Goal: Task Accomplishment & Management: Manage account settings

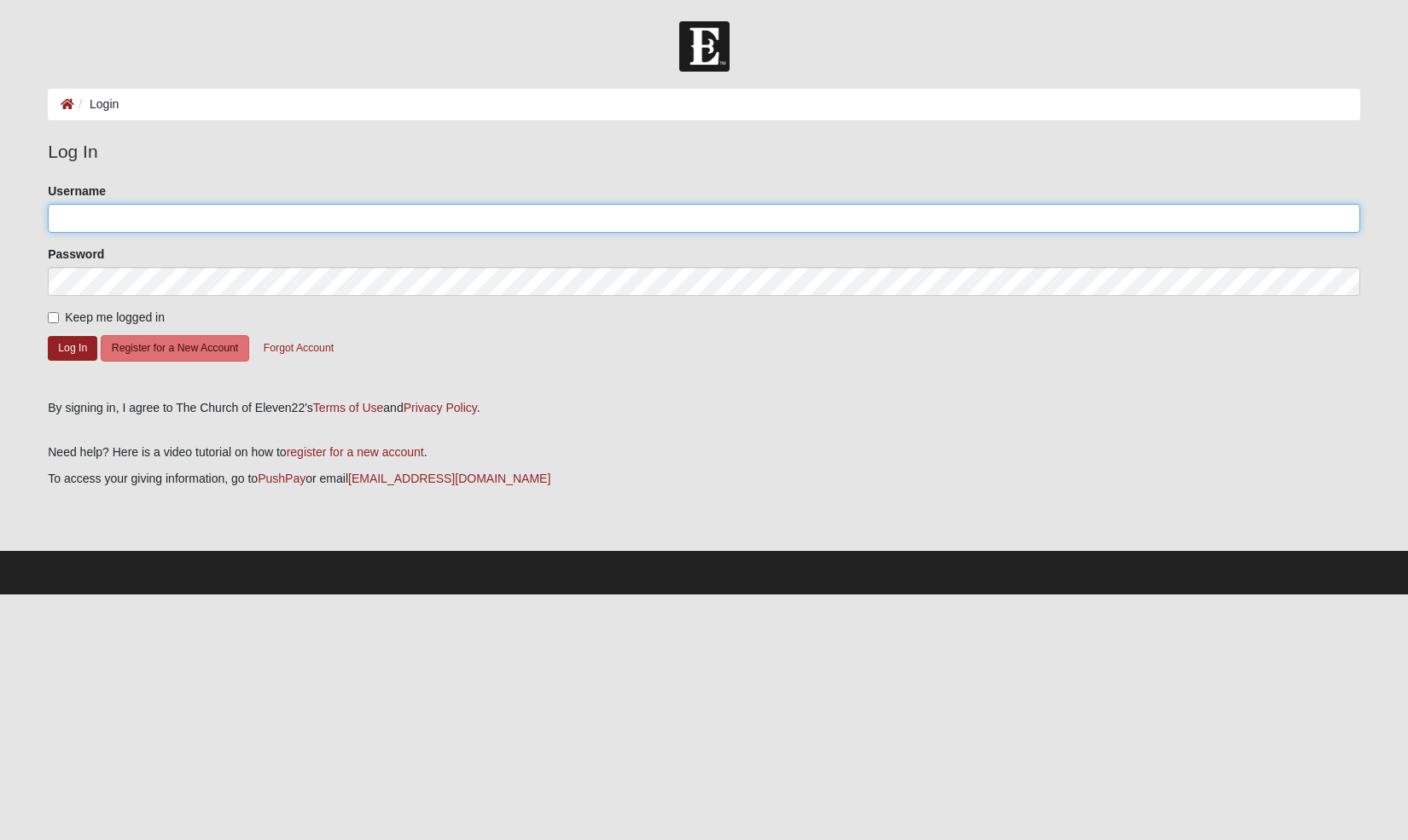
click at [314, 222] on input "Username" at bounding box center [703, 219] width 1312 height 29
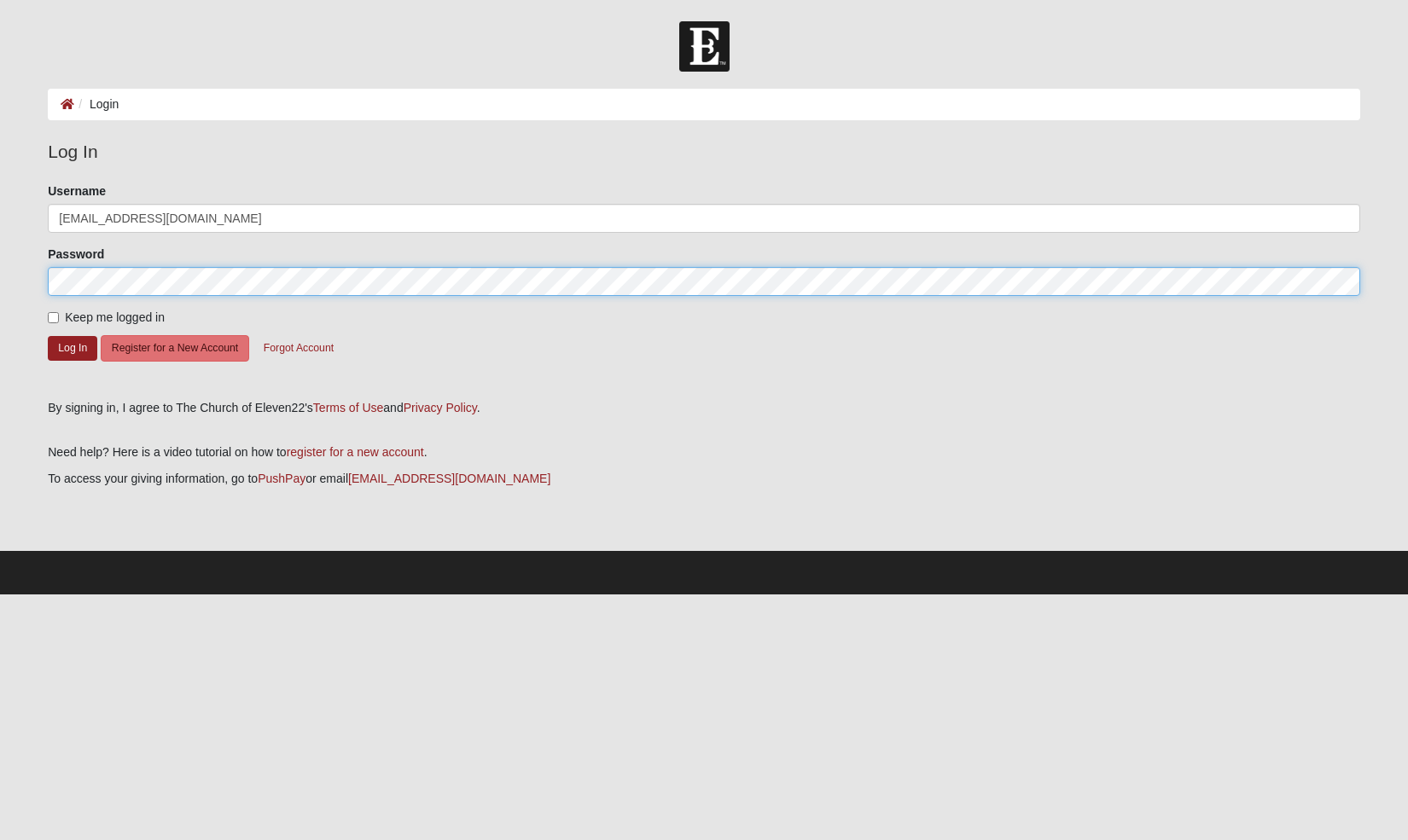
click at [47, 336] on button "Log In" at bounding box center [72, 348] width 49 height 25
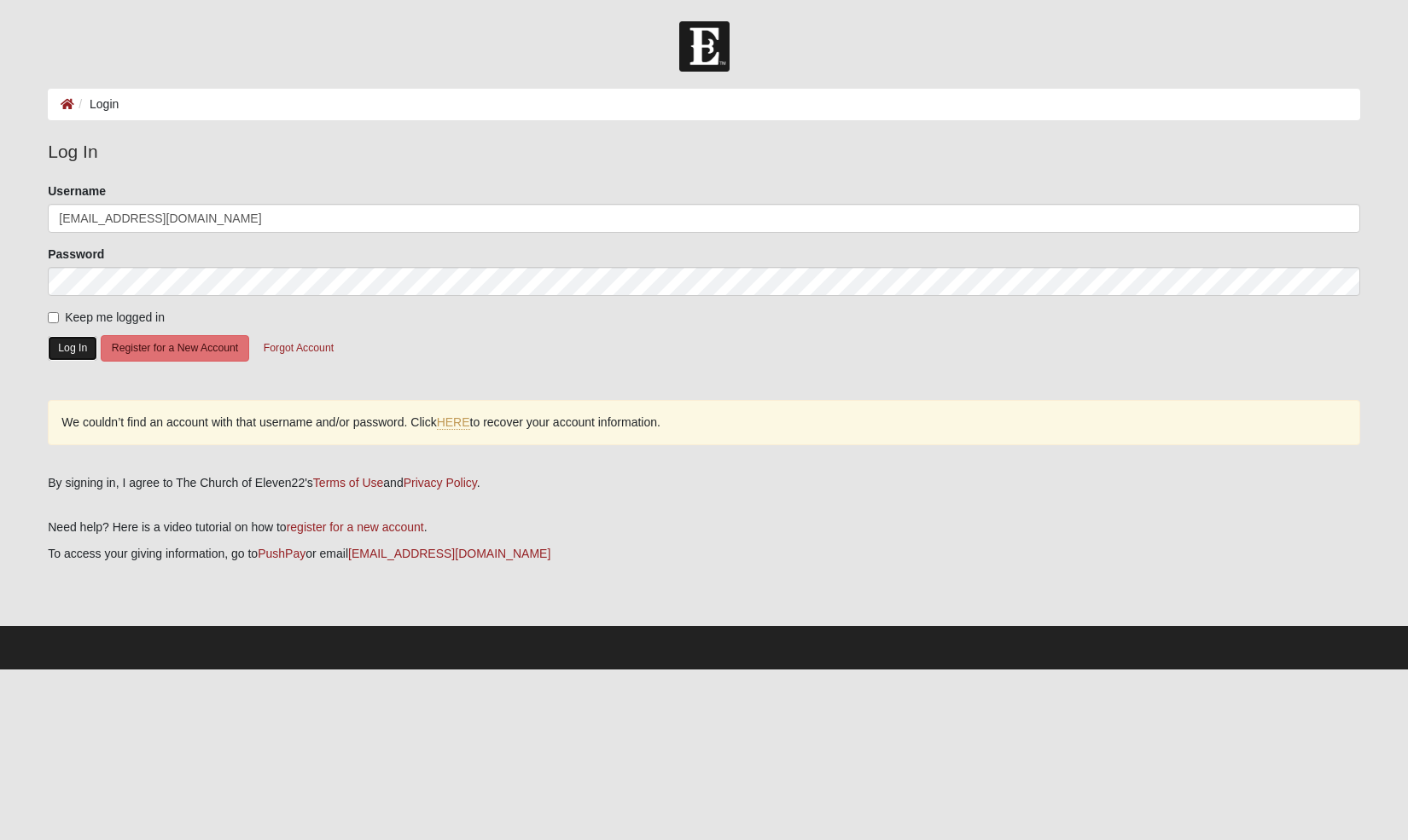
click at [91, 337] on button "Log In" at bounding box center [72, 348] width 49 height 25
click at [674, 412] on div "We couldn’t find an account with that username and/or password. Click HERE to r…" at bounding box center [703, 423] width 1312 height 45
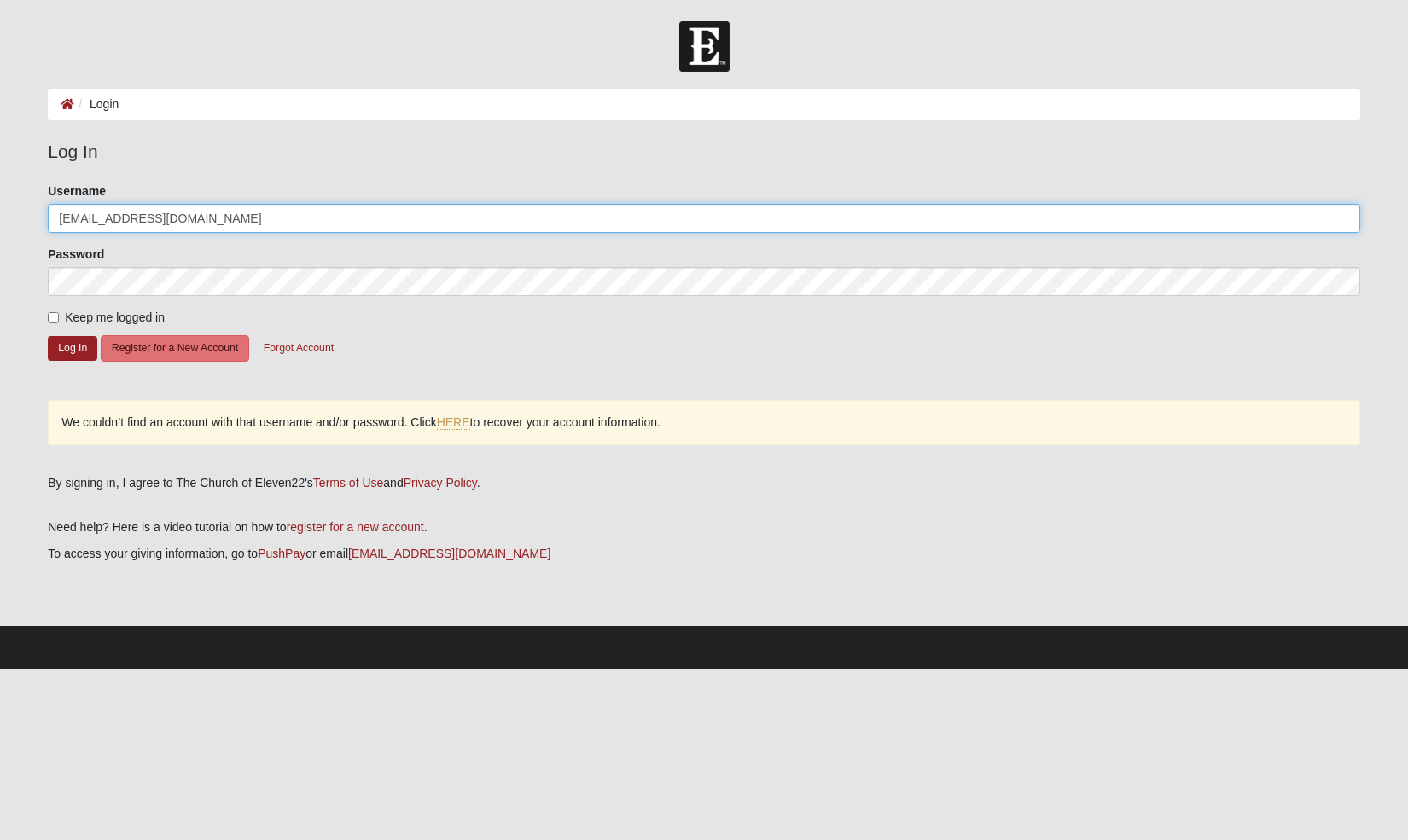
click at [413, 219] on input "[EMAIL_ADDRESS][DOMAIN_NAME]" at bounding box center [703, 219] width 1312 height 29
type input "9047034200"
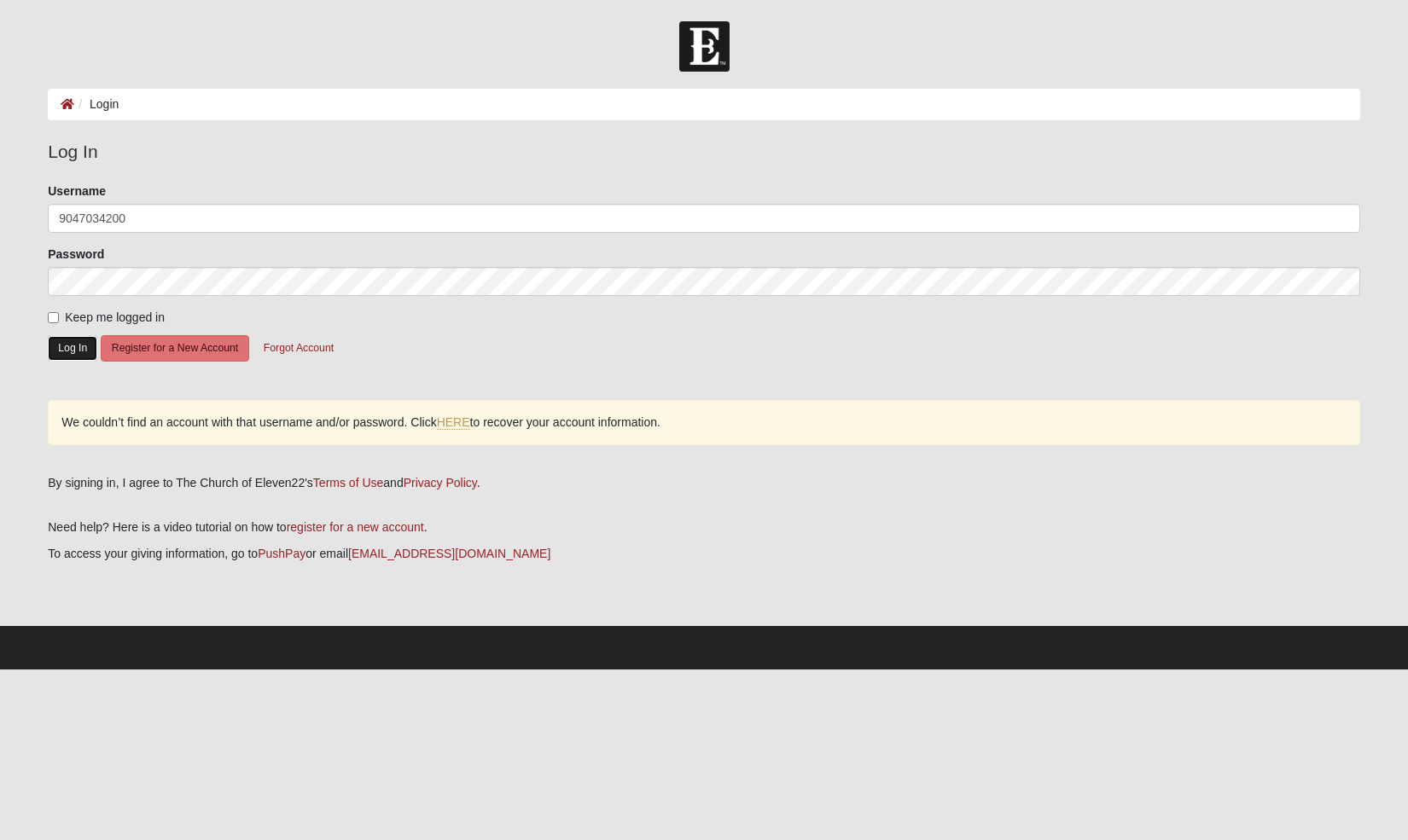
click at [71, 350] on button "Log In" at bounding box center [72, 348] width 49 height 25
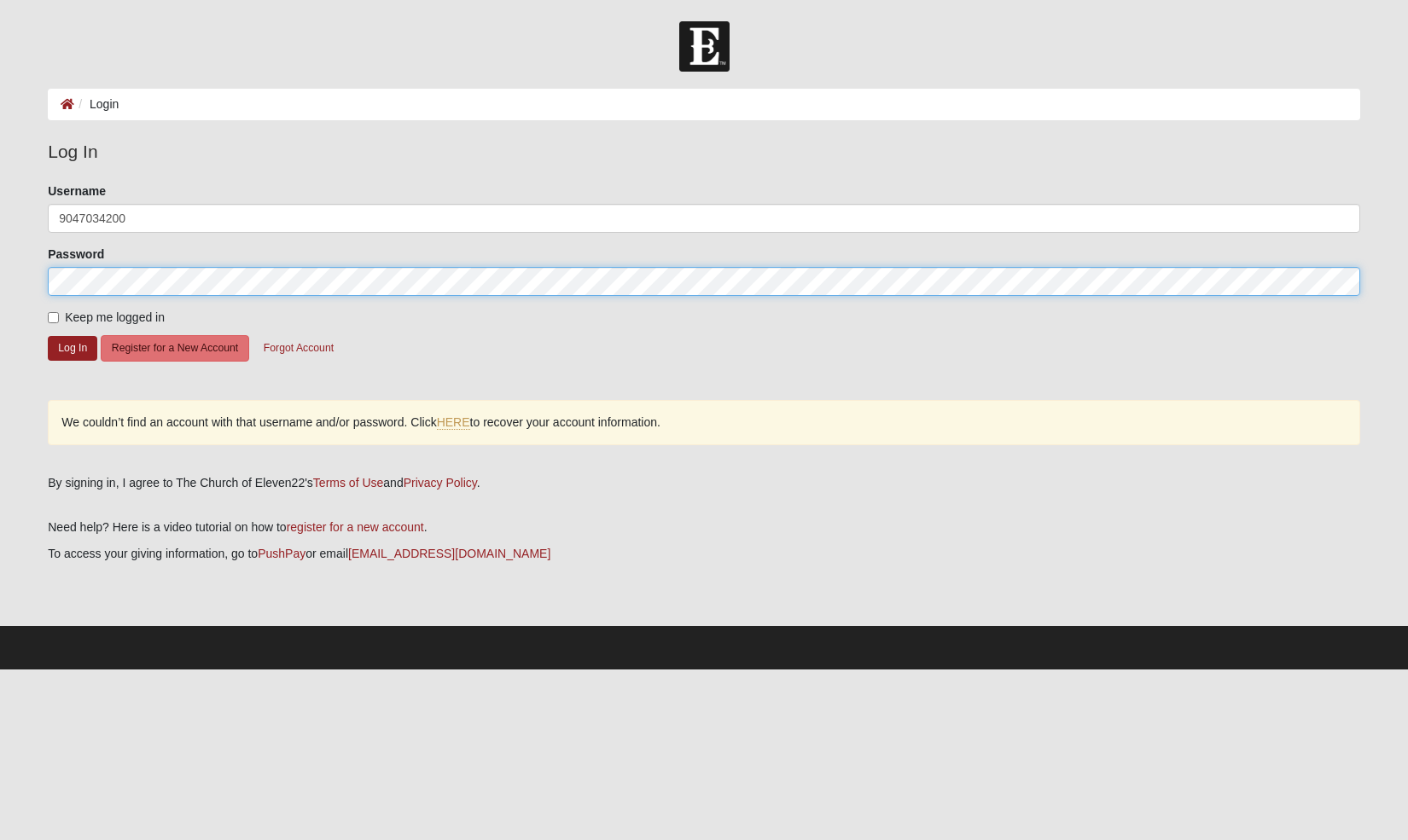
click at [47, 336] on button "Log In" at bounding box center [72, 348] width 49 height 25
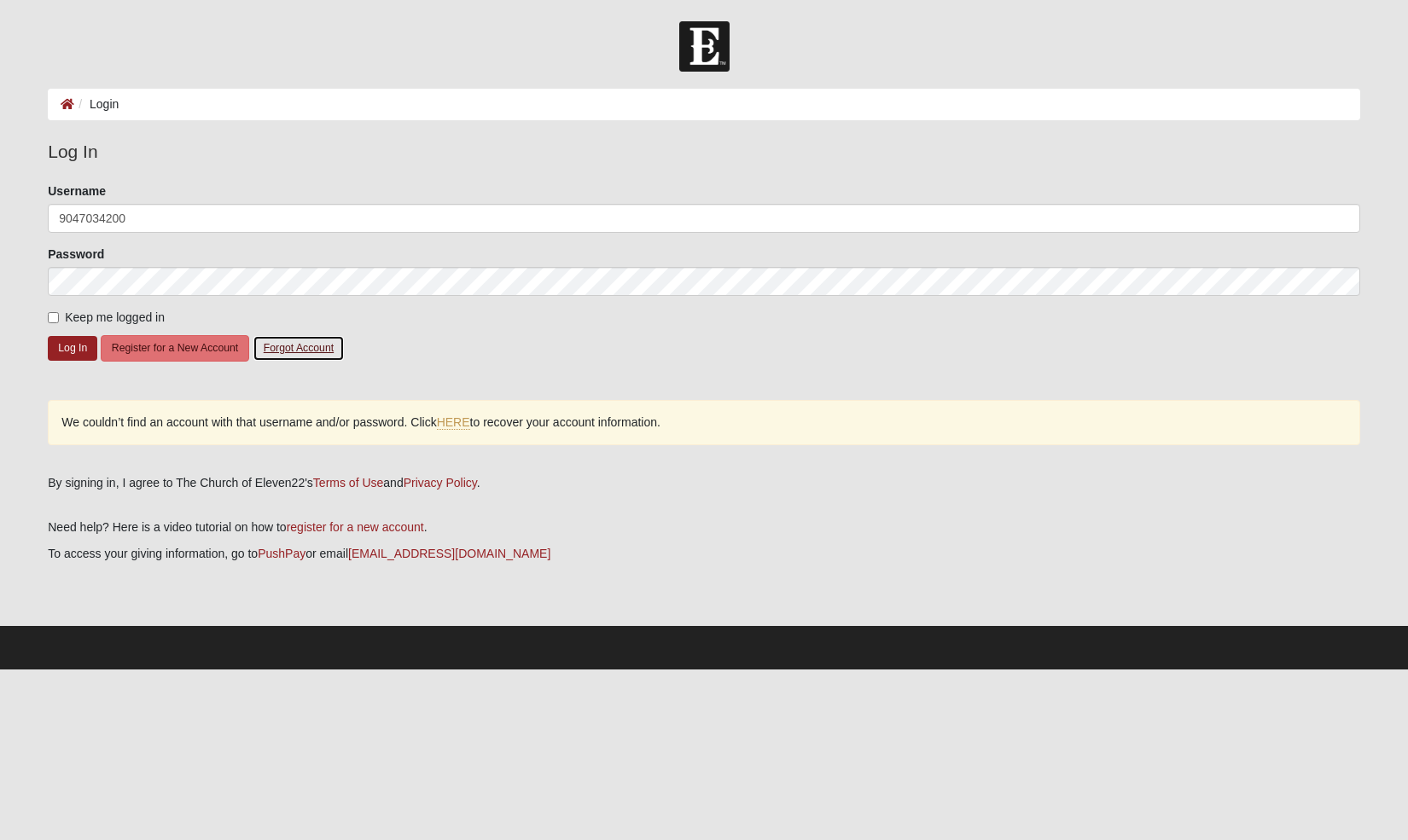
click at [318, 350] on button "Forgot Account" at bounding box center [298, 348] width 92 height 27
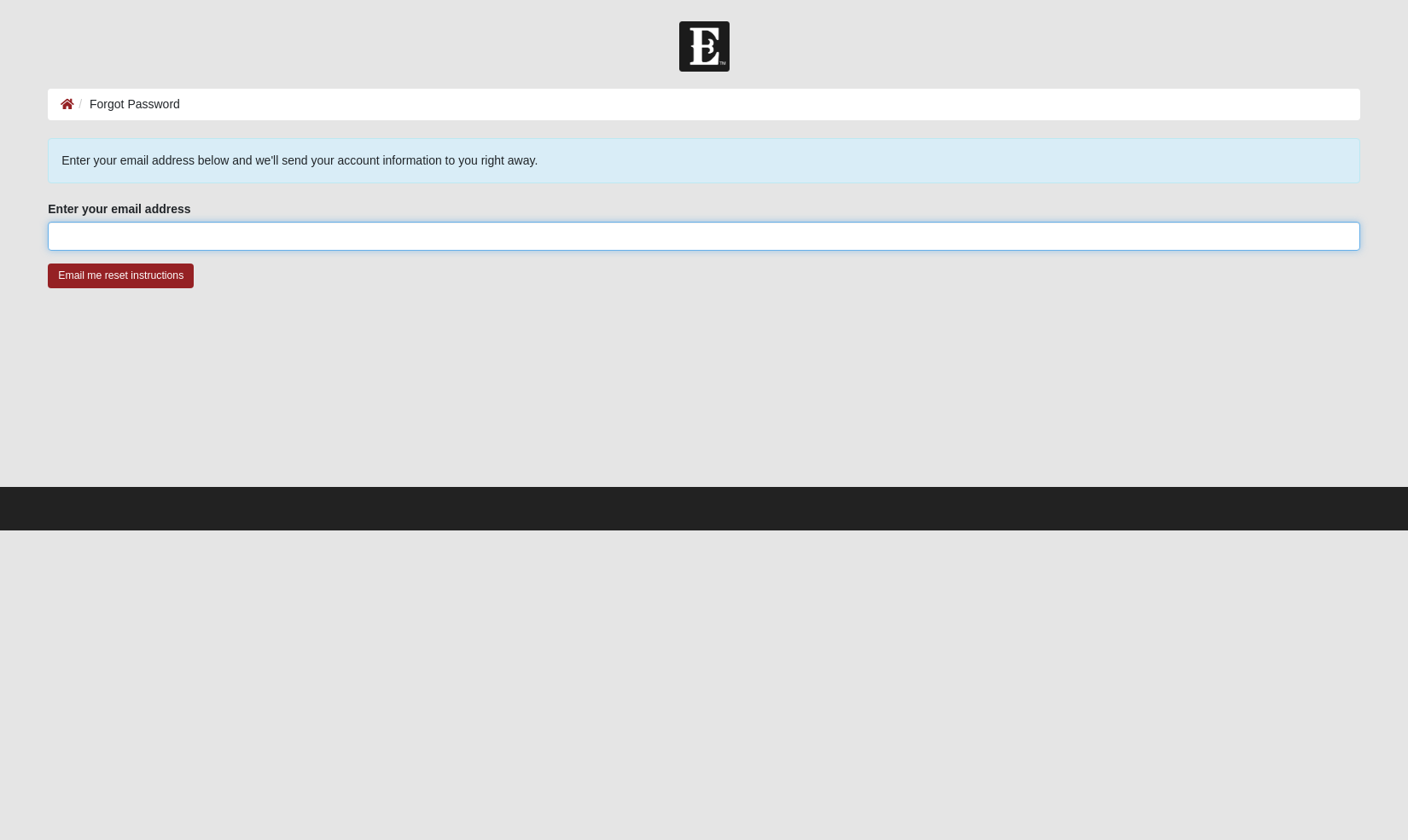
click at [322, 235] on input "Enter your email address" at bounding box center [703, 236] width 1312 height 29
paste input "[EMAIL_ADDRESS][DOMAIN_NAME]"
type input "[EMAIL_ADDRESS][DOMAIN_NAME]"
click at [121, 281] on input "Email me reset instructions" at bounding box center [120, 276] width 146 height 25
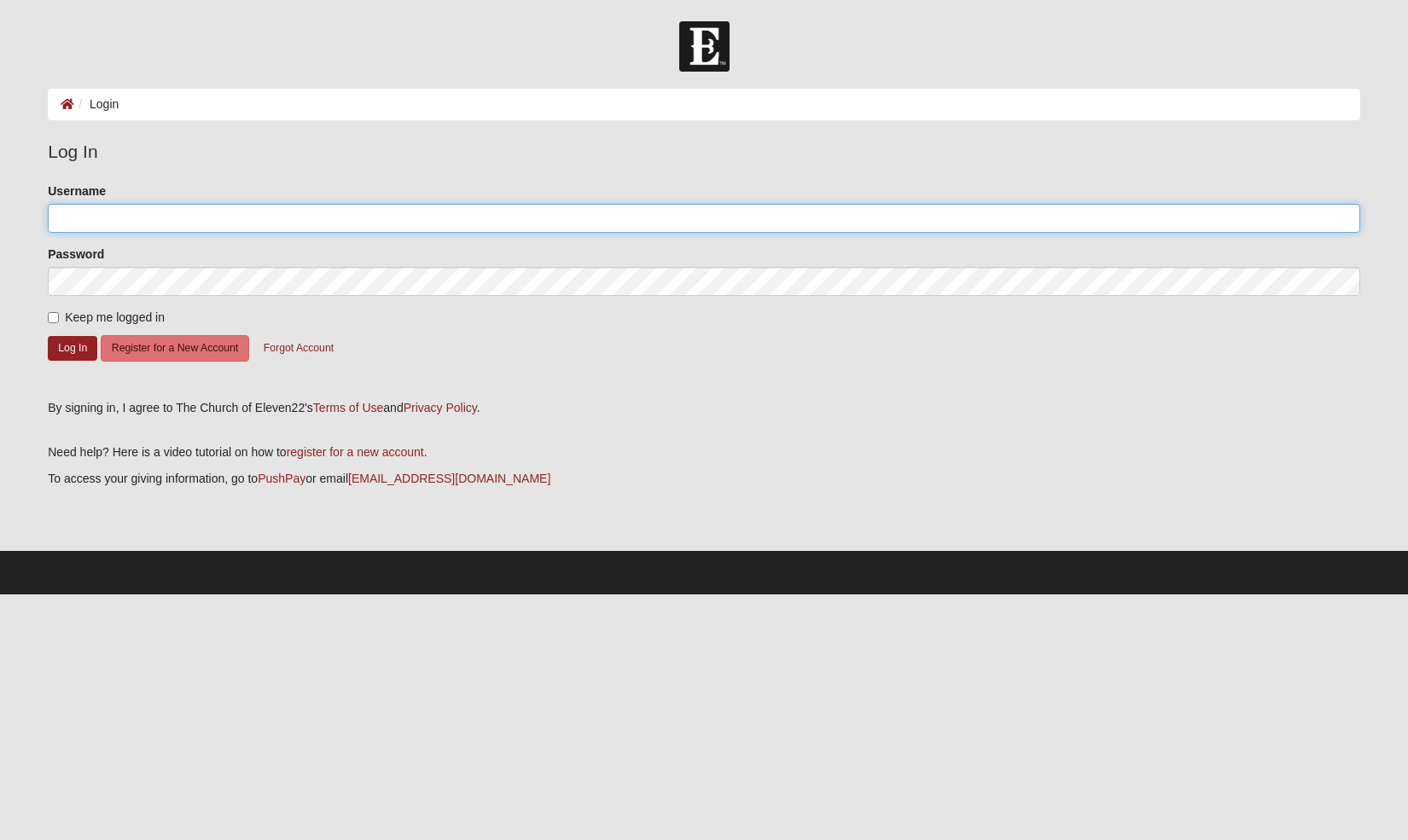
type input "sarahalisabeth"
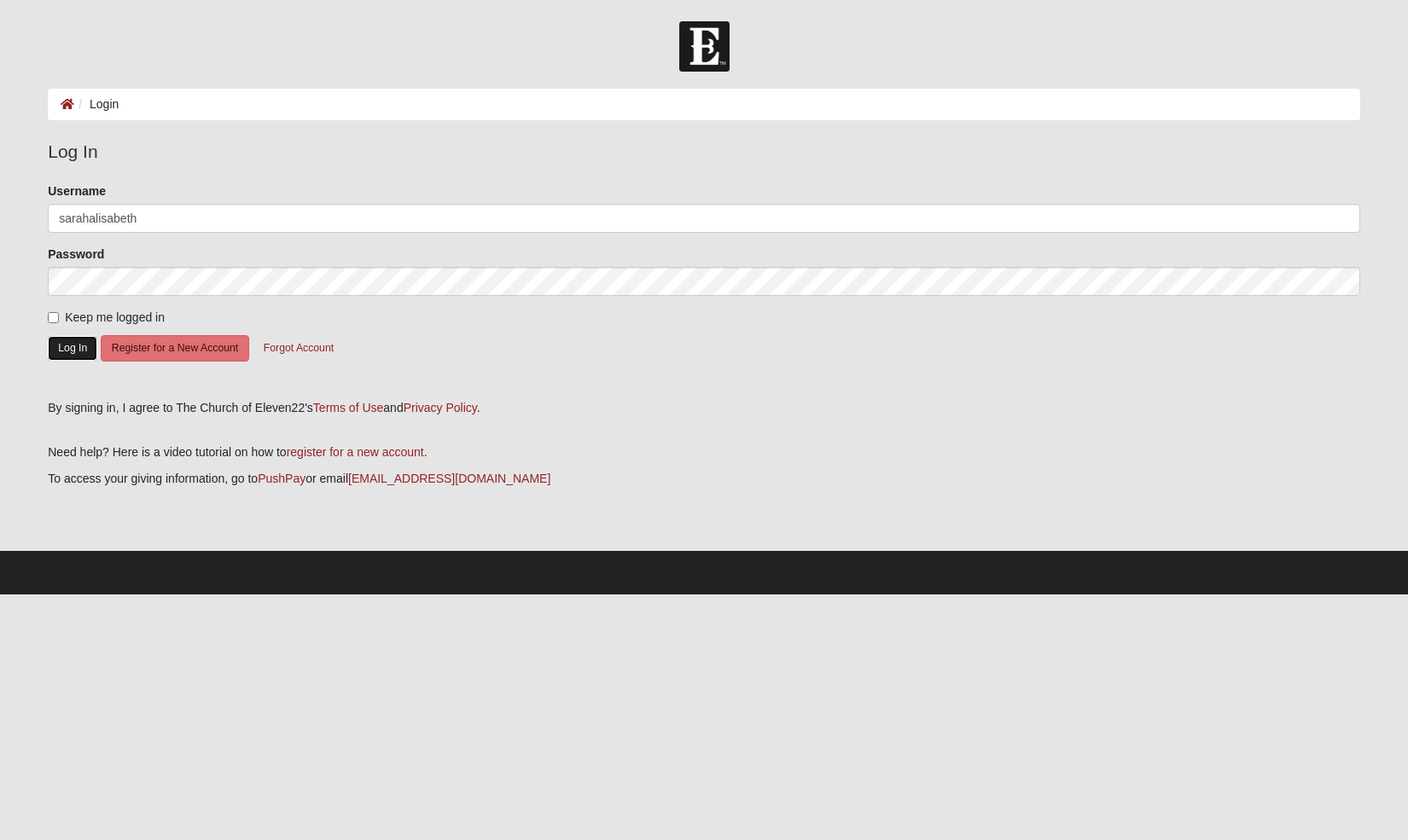
click at [81, 341] on button "Log In" at bounding box center [72, 348] width 49 height 25
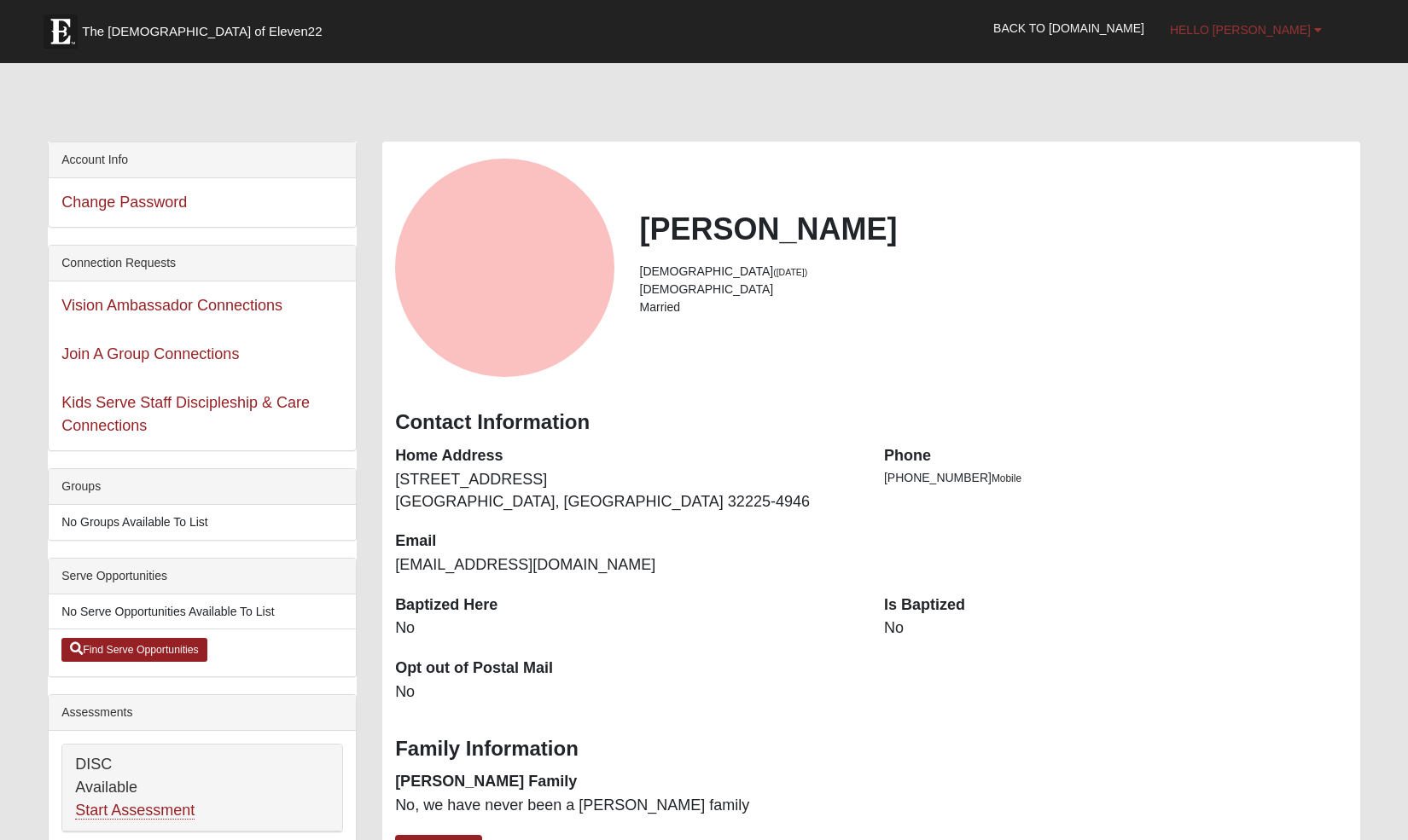
click at [1300, 33] on span "Hello [PERSON_NAME]" at bounding box center [1240, 30] width 141 height 13
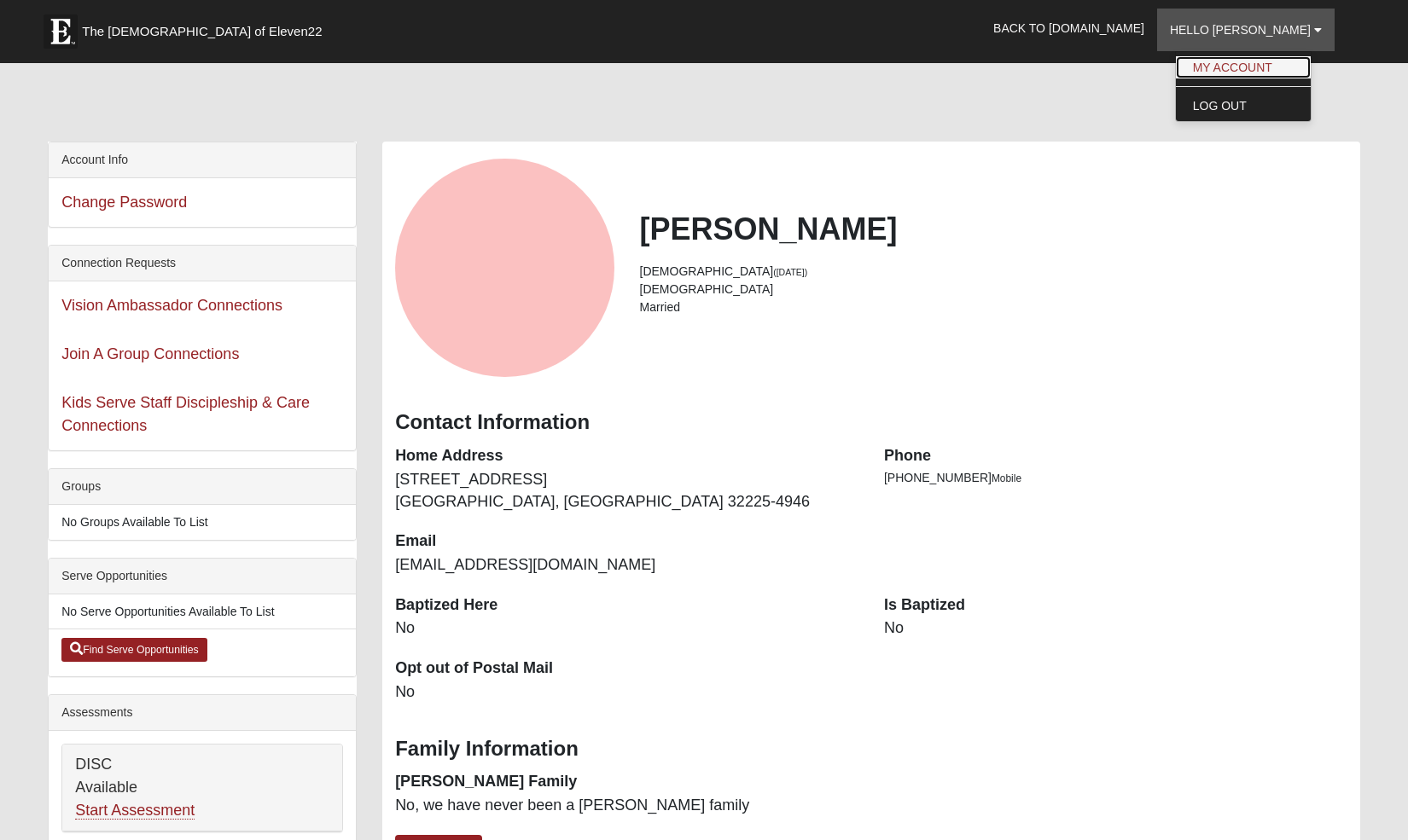
click at [1280, 71] on link "My Account" at bounding box center [1243, 67] width 134 height 22
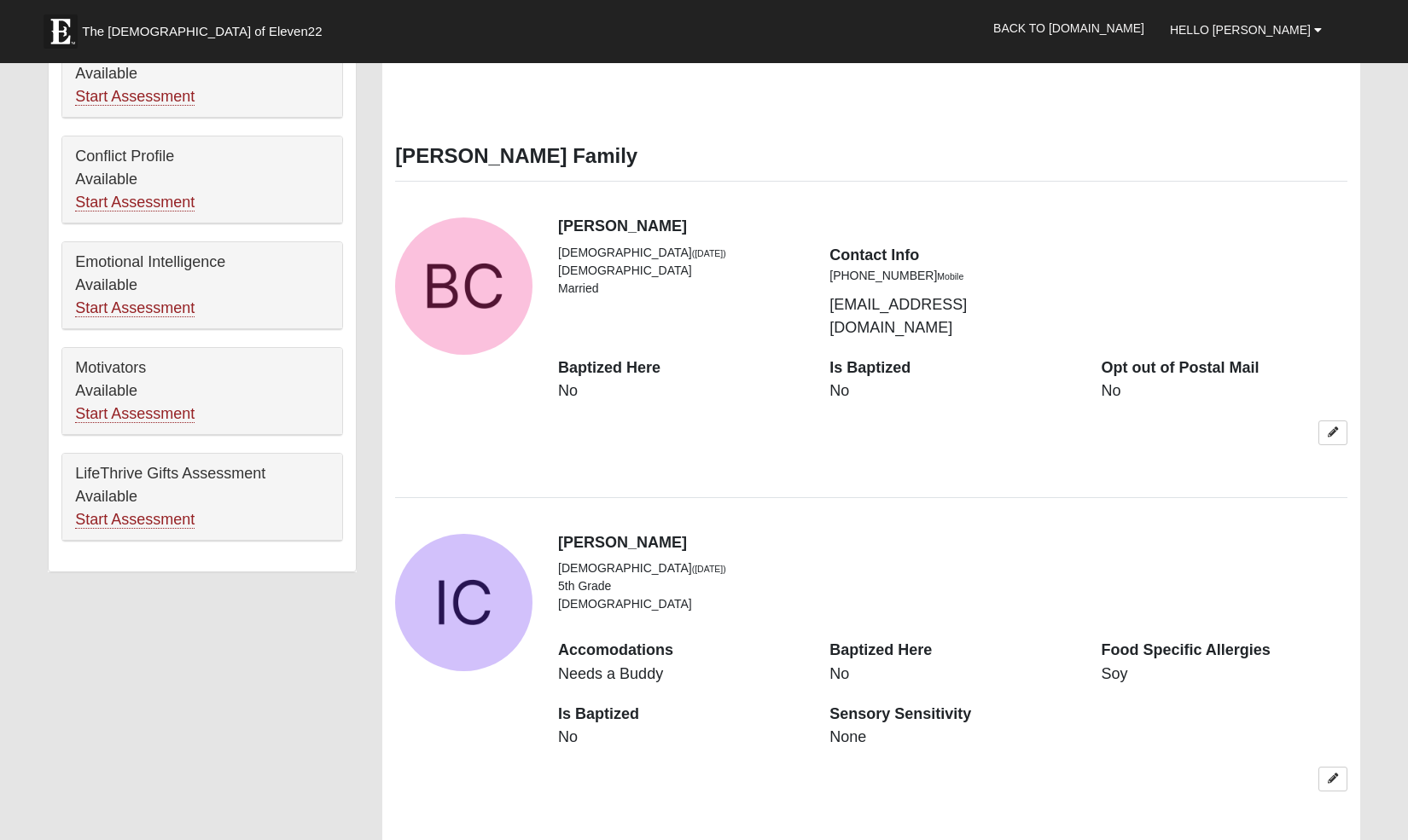
scroll to position [1069, 0]
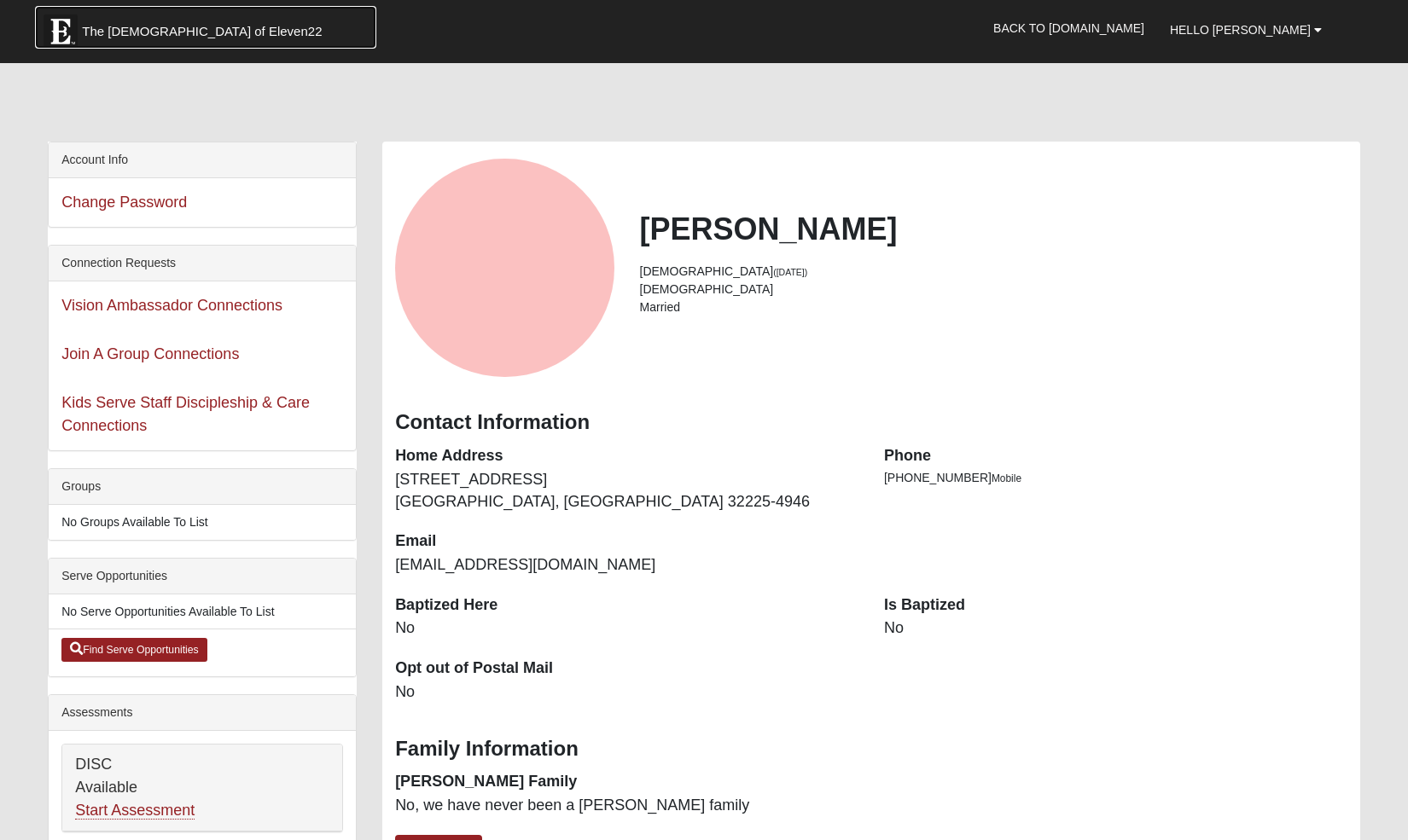
click at [176, 41] on link "The [DEMOGRAPHIC_DATA] of Eleven22" at bounding box center [205, 28] width 341 height 43
